Goal: Task Accomplishment & Management: Manage account settings

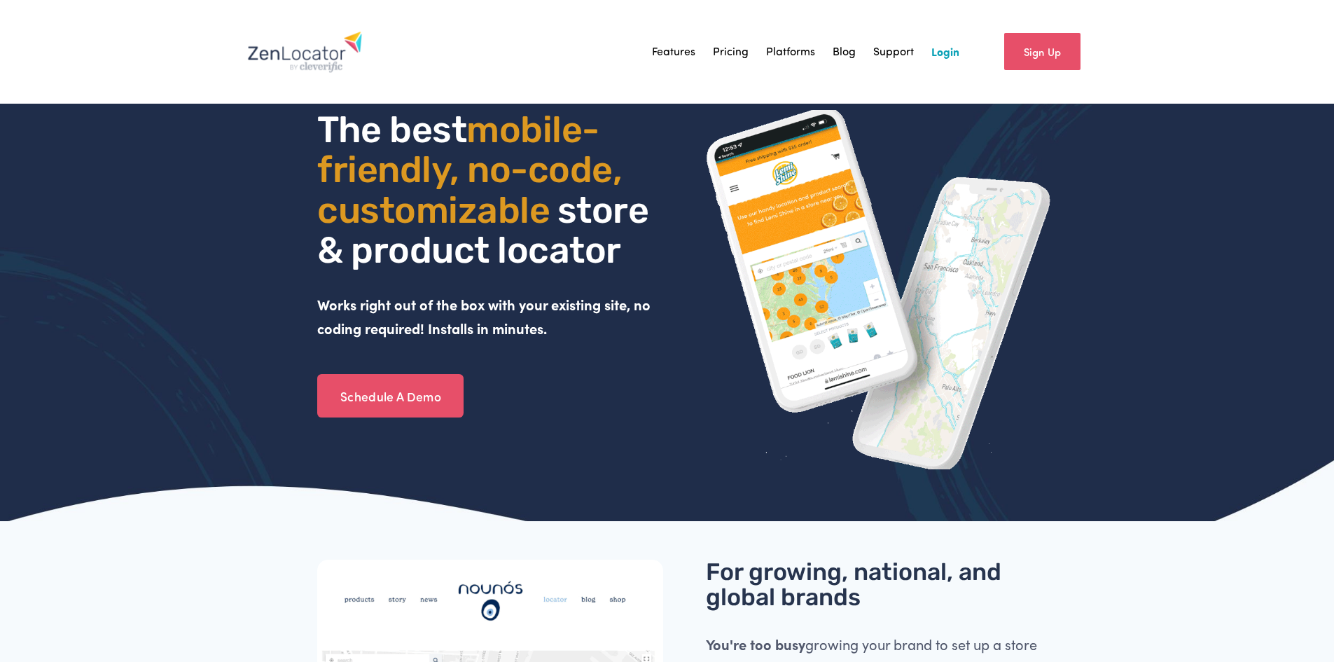
click at [957, 50] on link "Login" at bounding box center [946, 51] width 28 height 21
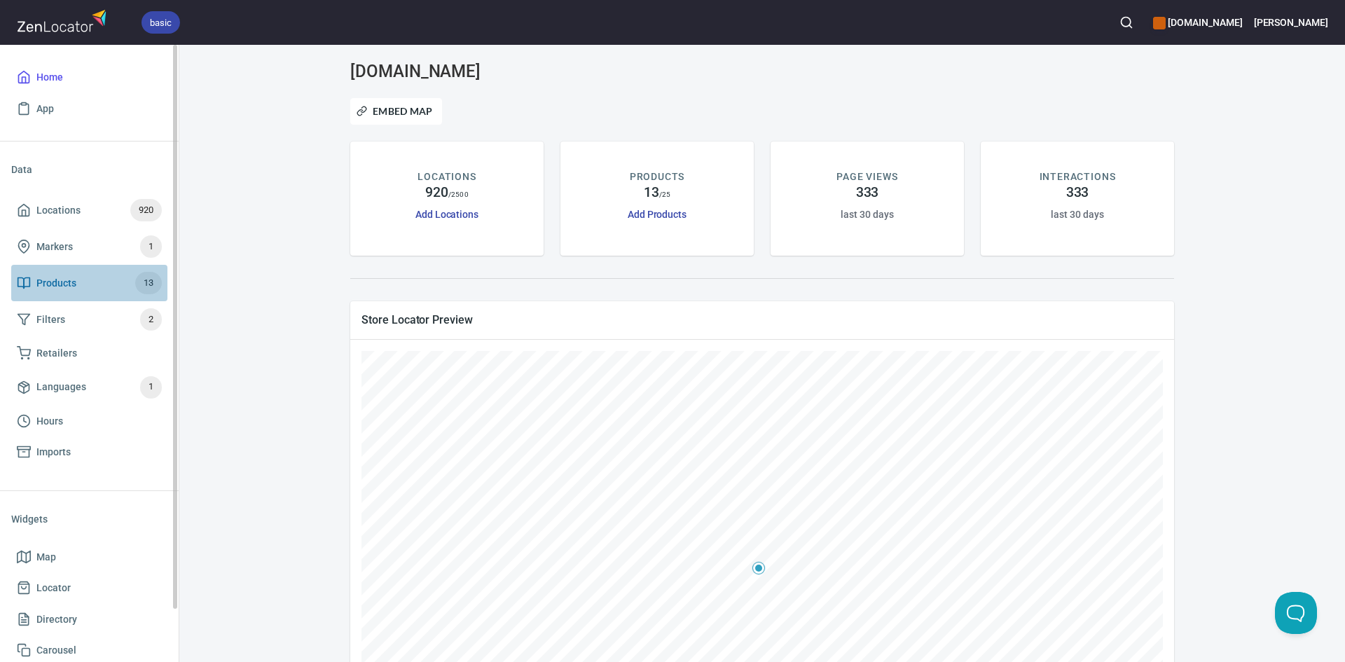
click at [126, 288] on span "Products 13" at bounding box center [89, 283] width 145 height 22
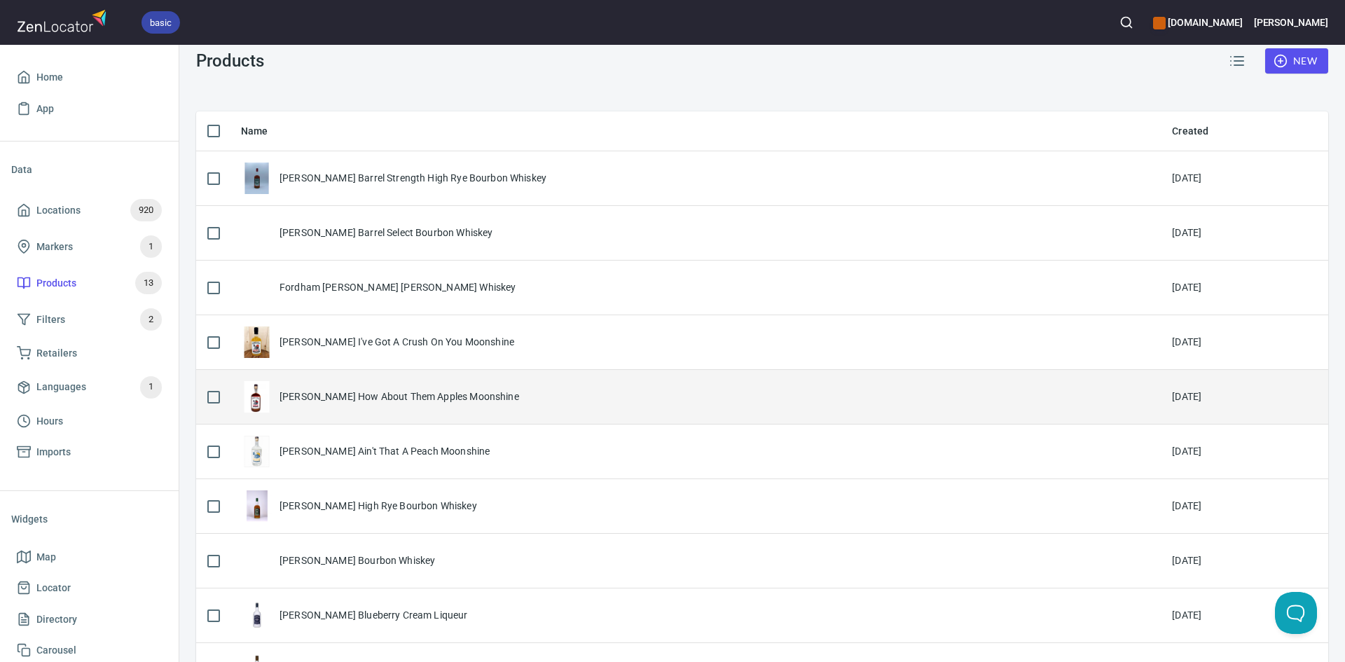
scroll to position [111, 0]
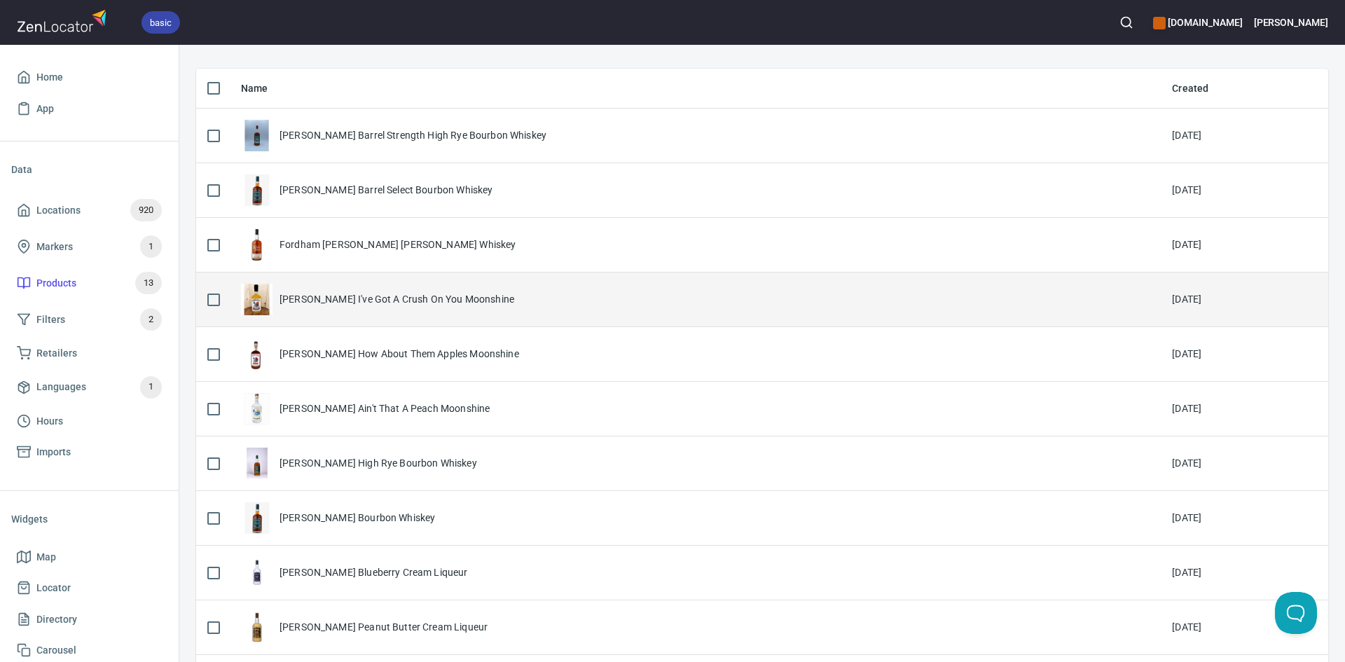
click at [403, 317] on td "Fordham Lee I've Got A Crush On You Moonshine" at bounding box center [695, 299] width 931 height 55
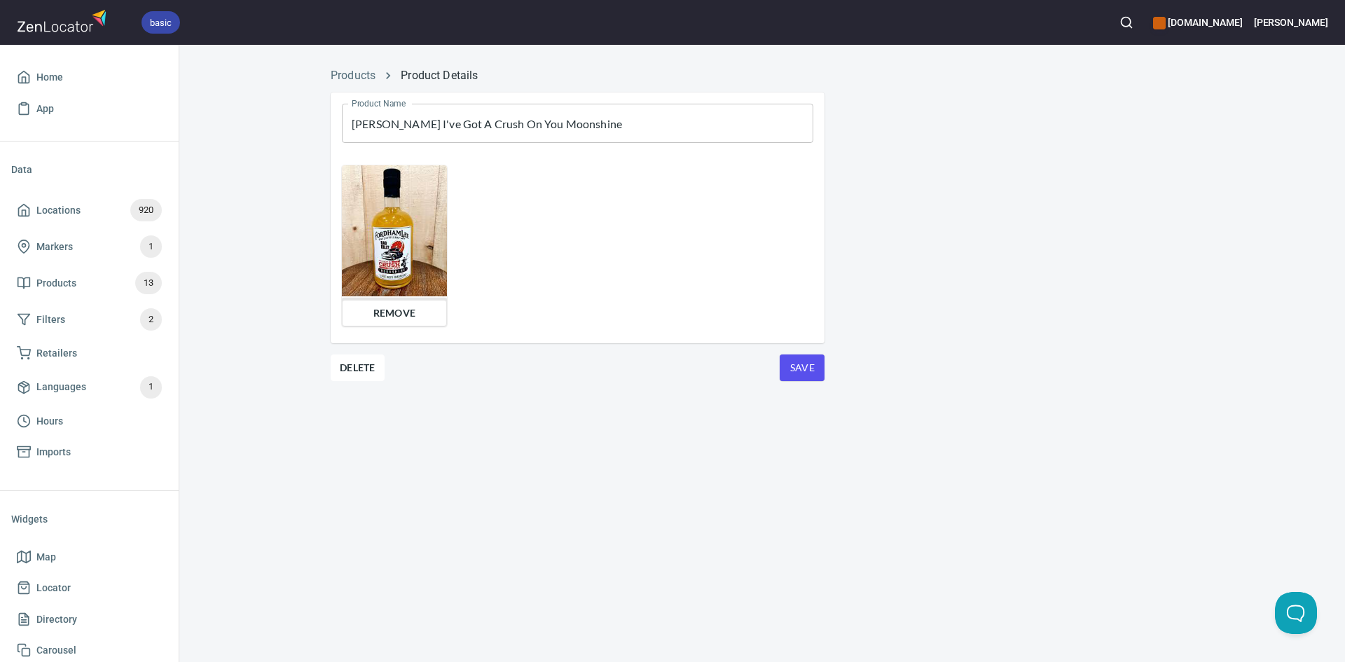
click at [428, 311] on span "Remove" at bounding box center [394, 313] width 87 height 17
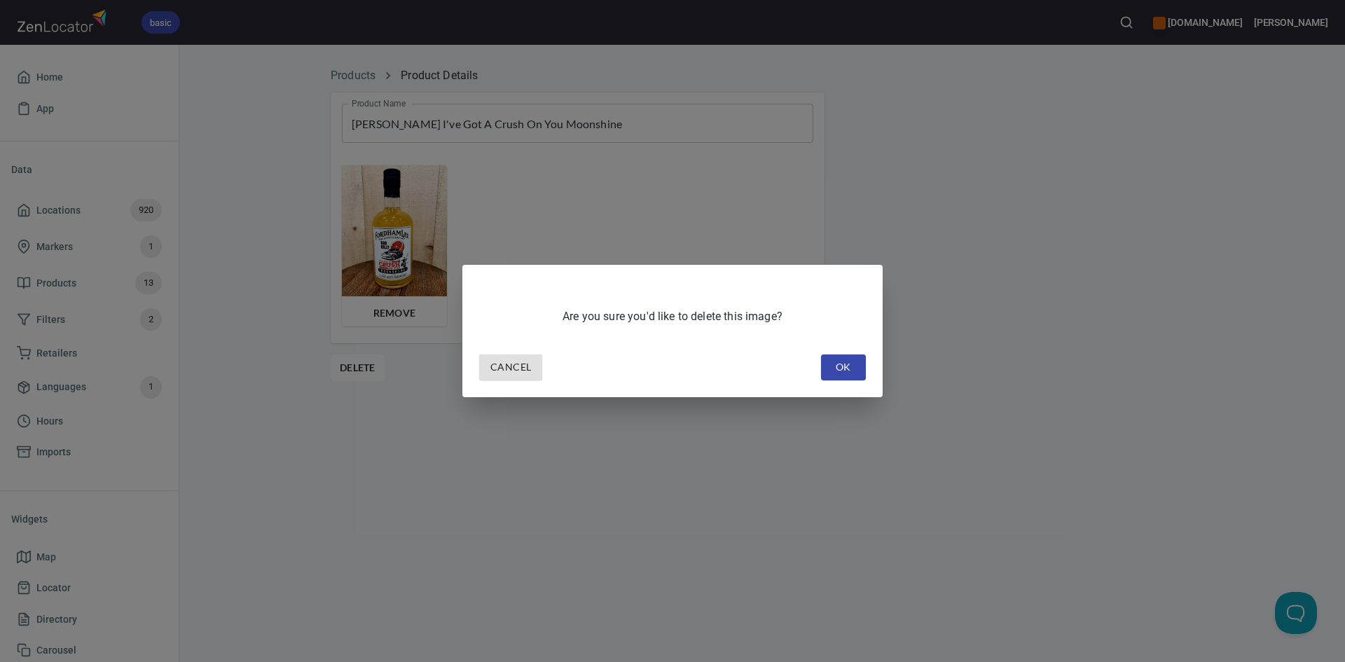
click at [842, 363] on span "OK" at bounding box center [843, 368] width 22 height 18
